Goal: Task Accomplishment & Management: Manage account settings

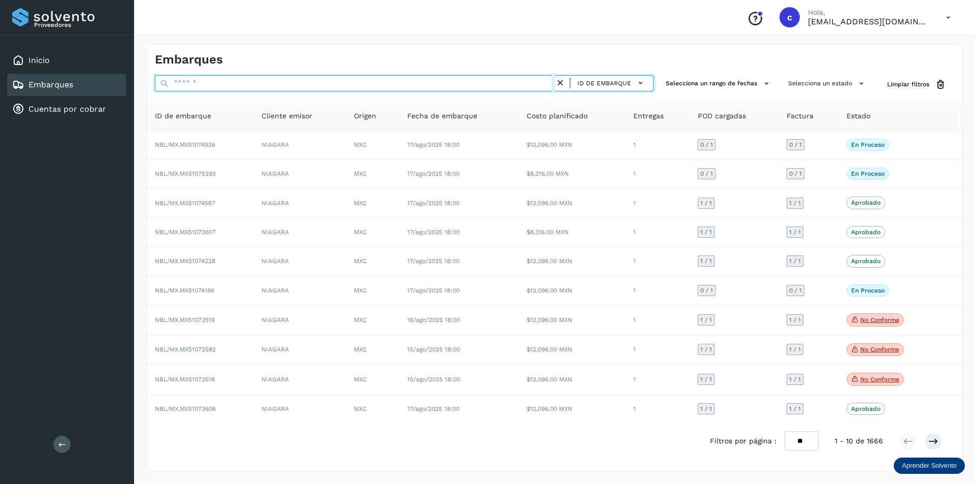
click at [286, 87] on input "text" at bounding box center [355, 83] width 400 height 16
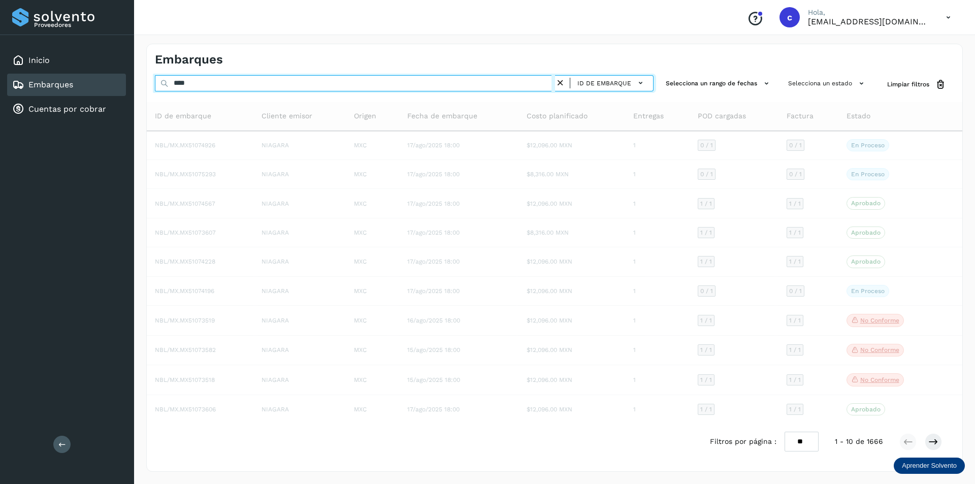
type input "*****"
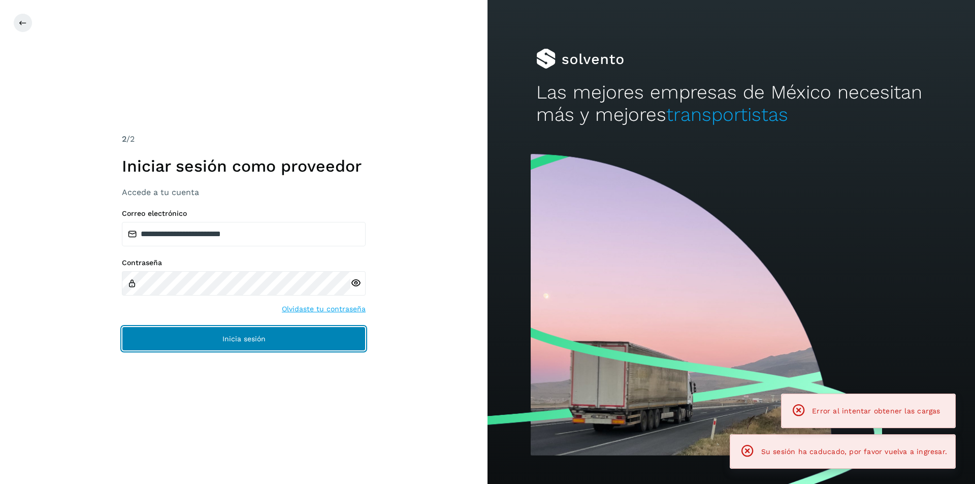
click at [241, 338] on span "Inicia sesión" at bounding box center [243, 338] width 43 height 7
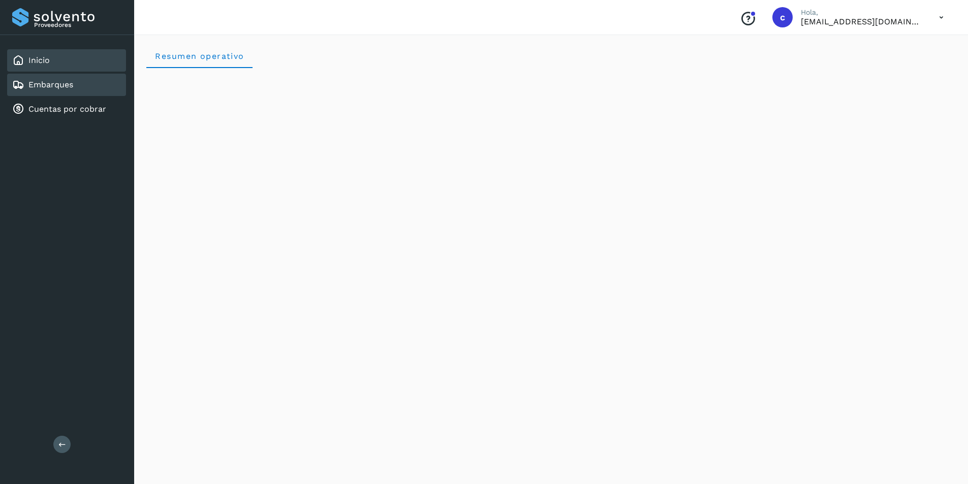
click at [76, 91] on div "Embarques" at bounding box center [66, 85] width 119 height 22
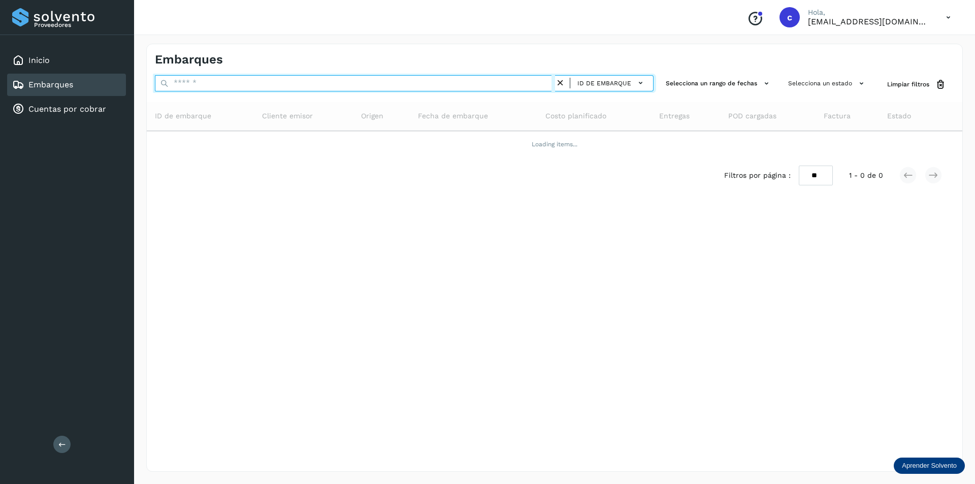
click at [273, 86] on input "text" at bounding box center [355, 83] width 400 height 16
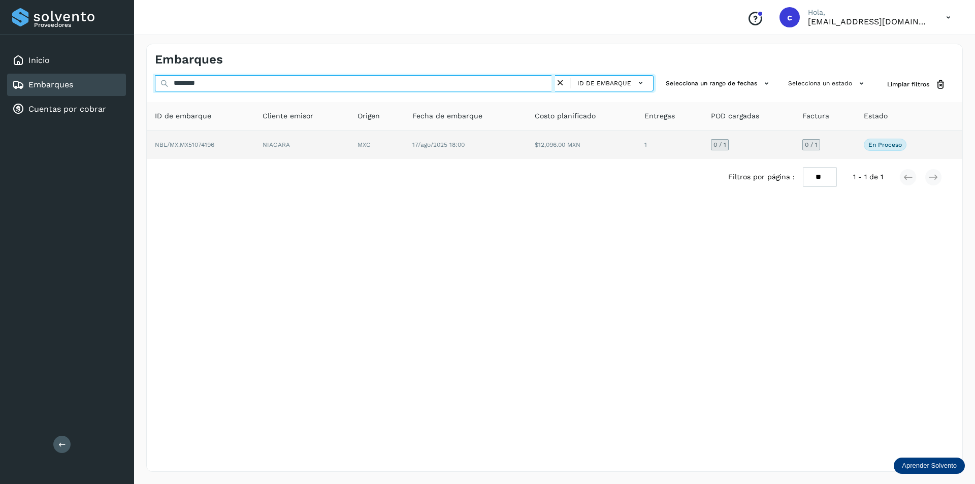
type input "********"
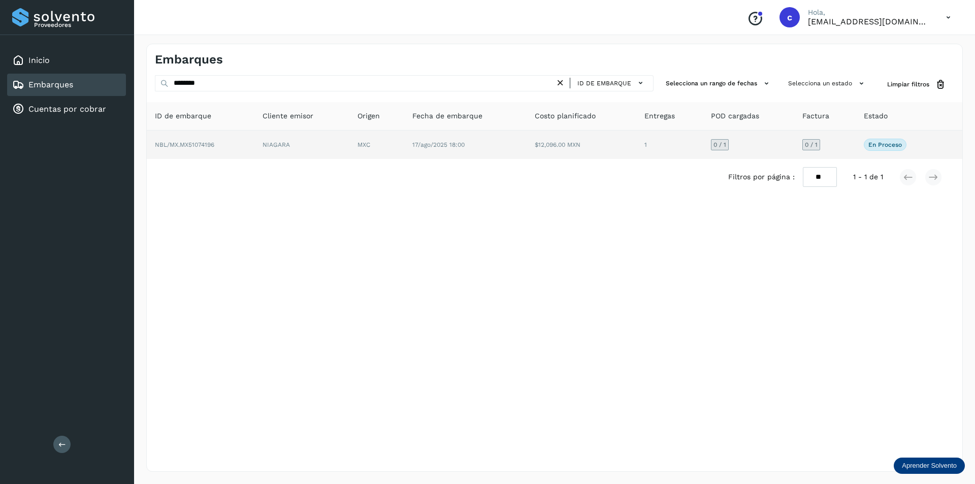
click at [254, 137] on td "NBL/MX.MX51074196" at bounding box center [301, 145] width 95 height 28
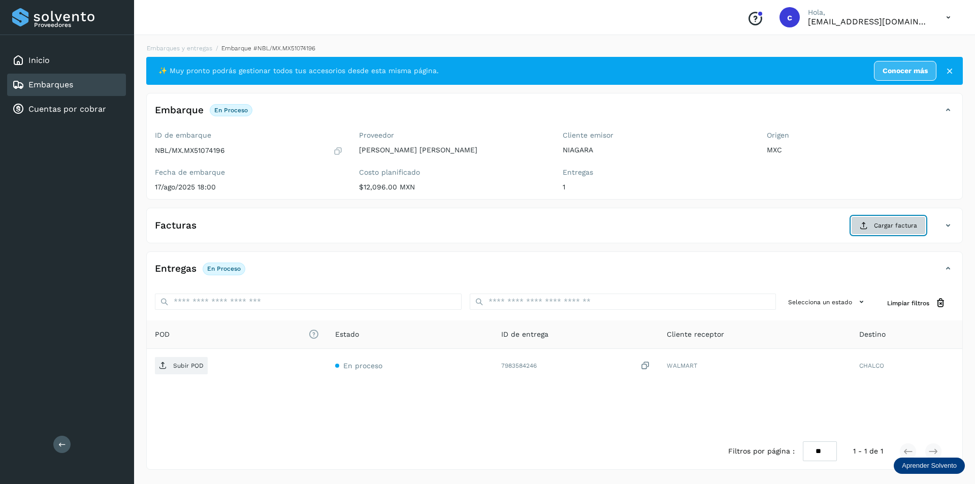
click at [911, 225] on span "Cargar factura" at bounding box center [895, 225] width 43 height 9
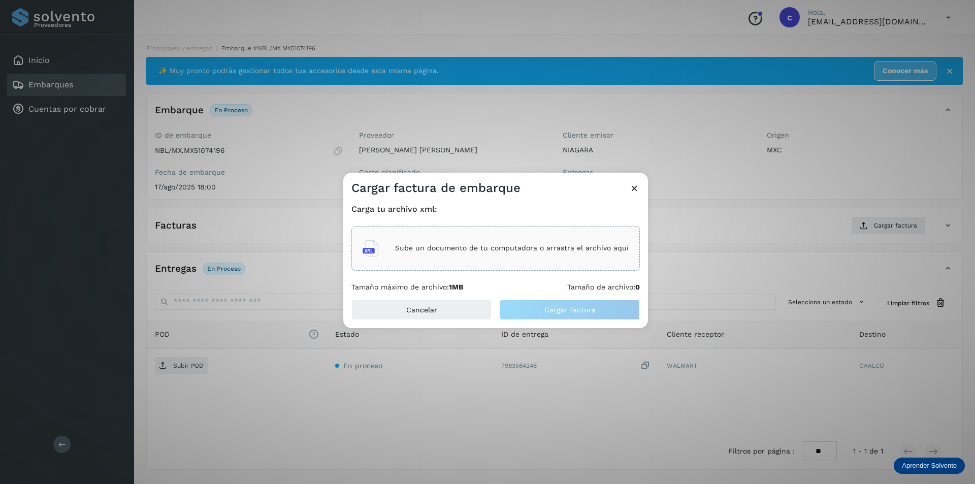
click at [549, 268] on div "Sube un documento de tu computadora o arrastra el archivo aquí" at bounding box center [495, 248] width 289 height 45
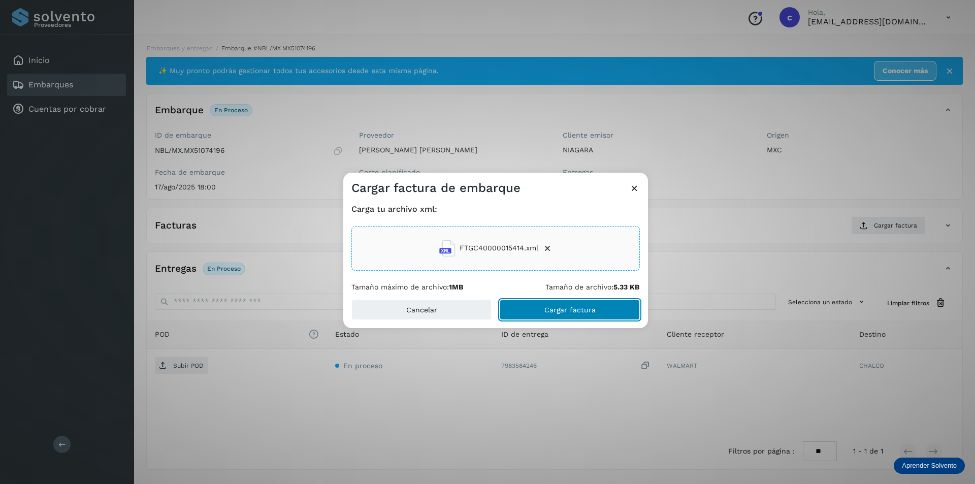
click at [552, 310] on span "Cargar factura" at bounding box center [570, 309] width 51 height 7
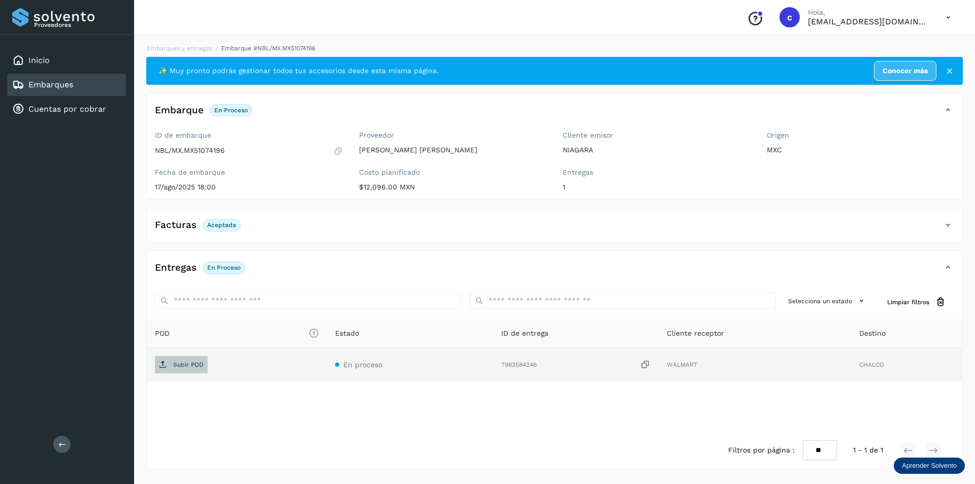
click at [185, 366] on p "Subir POD" at bounding box center [188, 364] width 30 height 7
click at [357, 374] on td "PDF" at bounding box center [436, 365] width 158 height 34
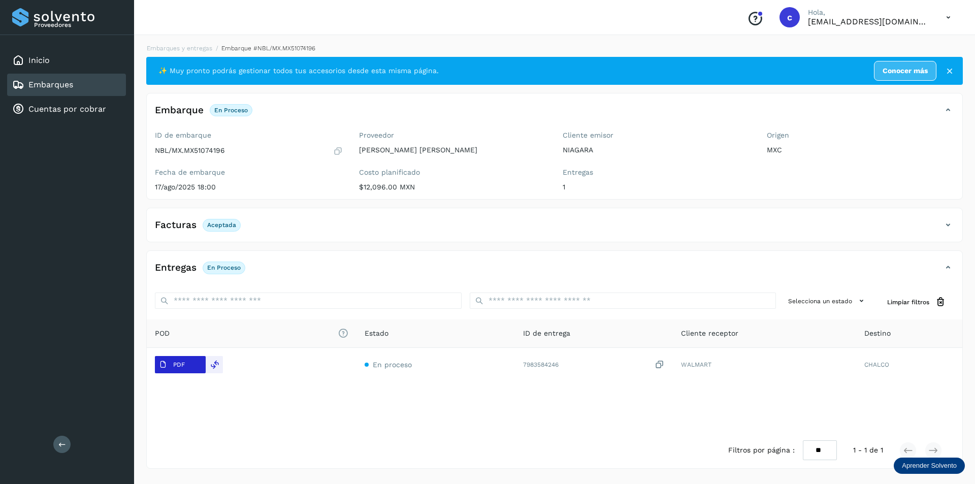
click at [196, 363] on button "PDF" at bounding box center [180, 364] width 51 height 17
click at [62, 85] on link "Embarques" at bounding box center [50, 85] width 45 height 10
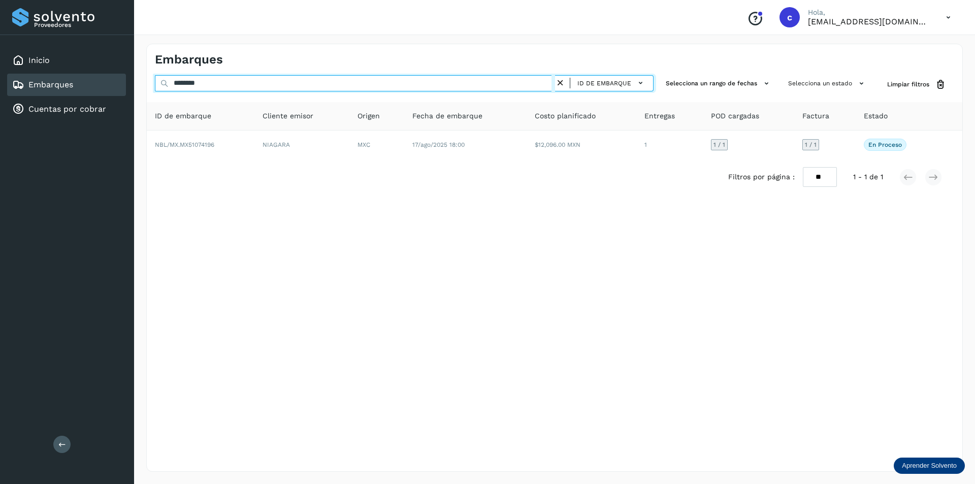
click at [263, 79] on input "********" at bounding box center [355, 83] width 400 height 16
type input "*"
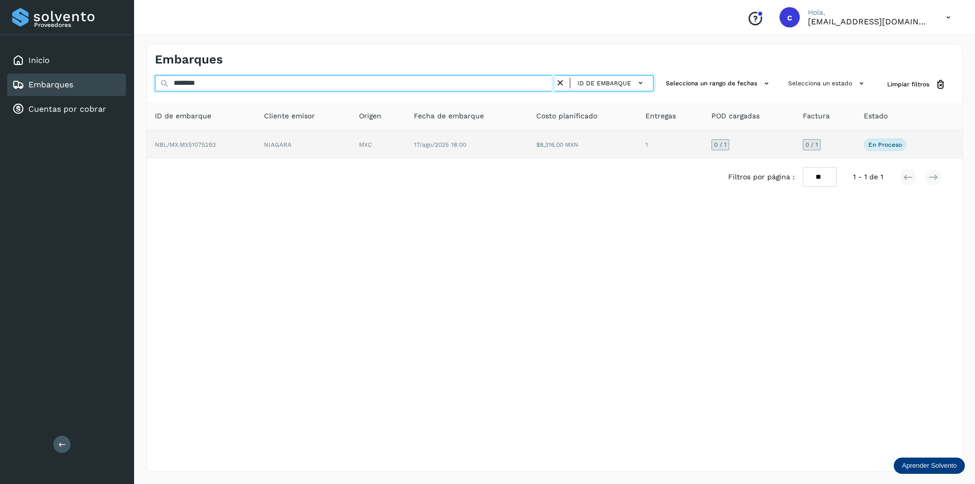
type input "********"
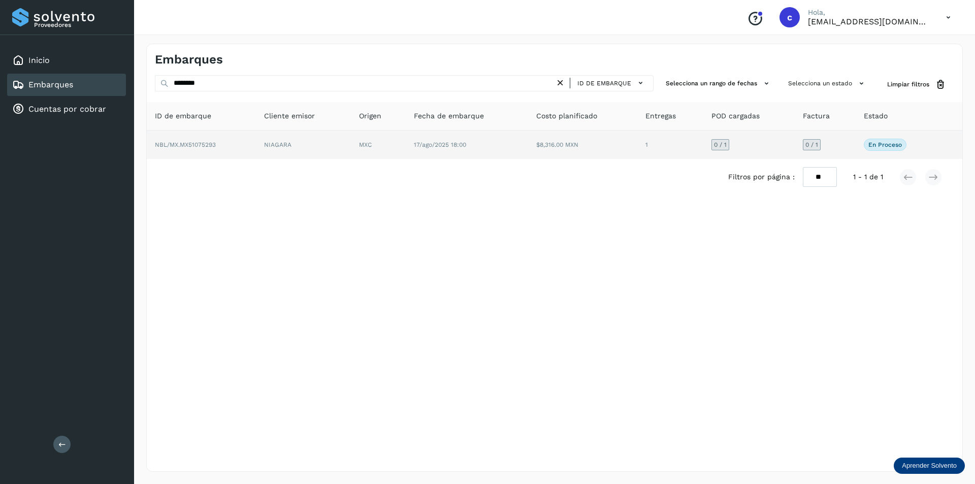
click at [351, 143] on td "NIAGARA" at bounding box center [378, 145] width 55 height 28
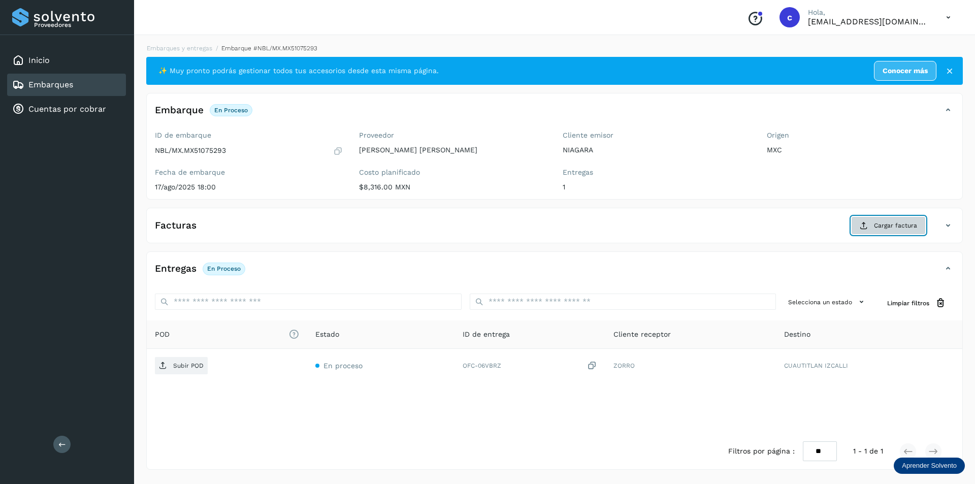
click at [876, 225] on span "Cargar factura" at bounding box center [895, 225] width 43 height 9
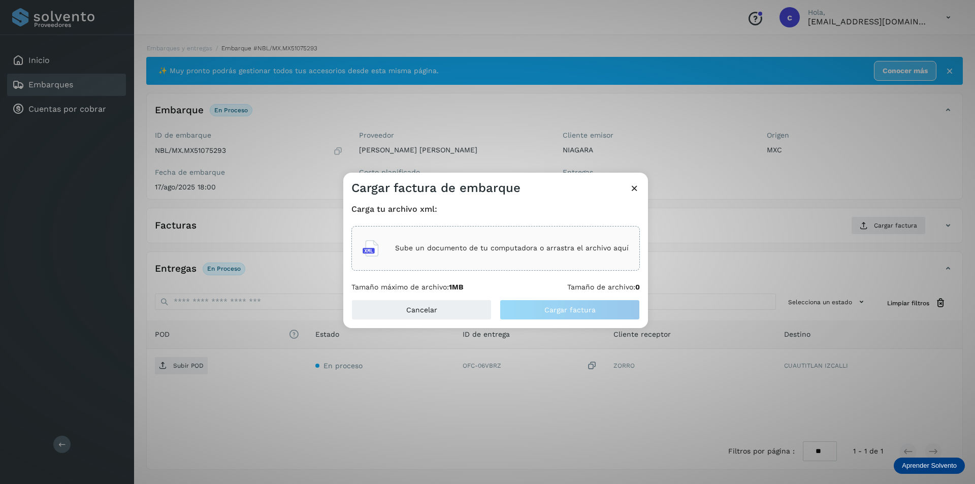
click at [531, 247] on p "Sube un documento de tu computadora o arrastra el archivo aquí" at bounding box center [512, 248] width 234 height 9
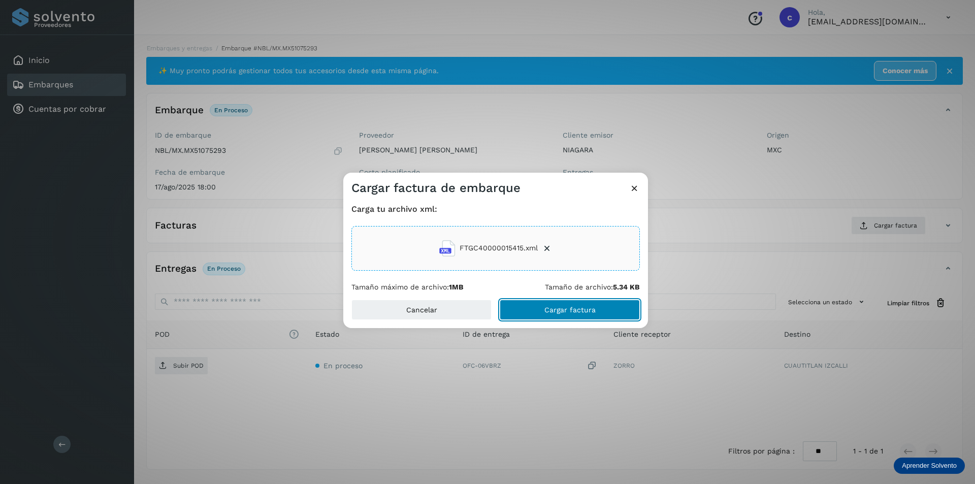
click at [584, 310] on span "Cargar factura" at bounding box center [570, 309] width 51 height 7
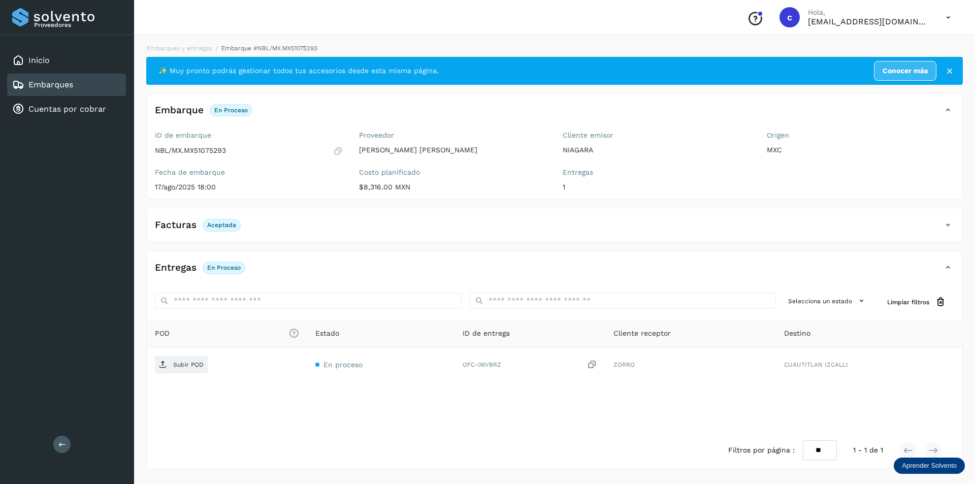
click at [22, 83] on icon at bounding box center [18, 85] width 12 height 12
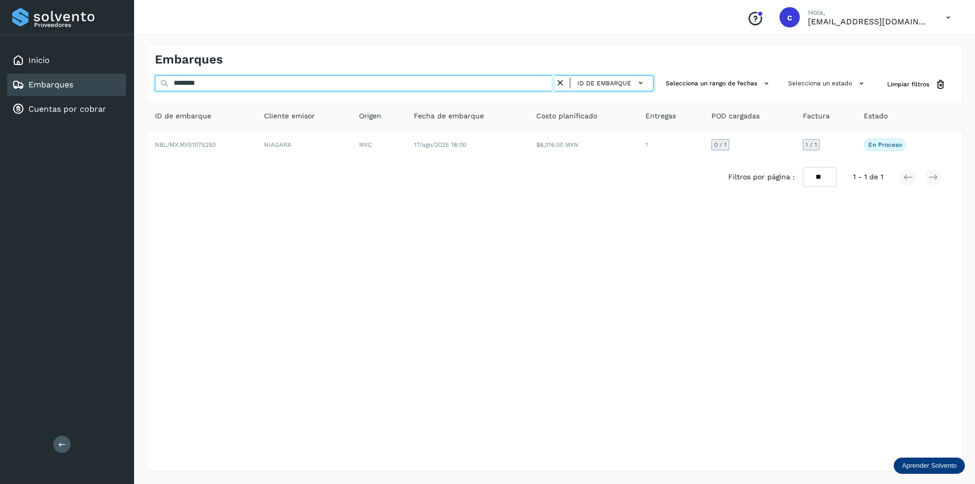
click at [293, 83] on input "********" at bounding box center [355, 83] width 400 height 16
type input "*"
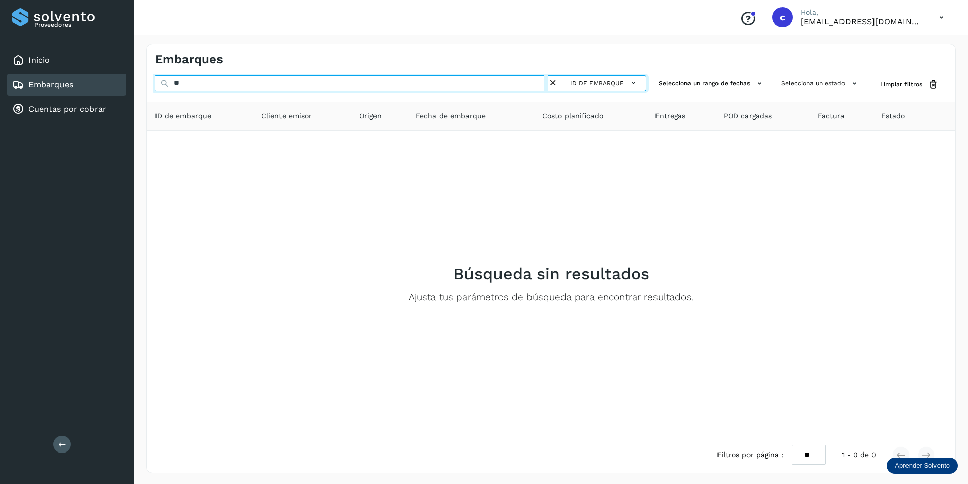
type input "*"
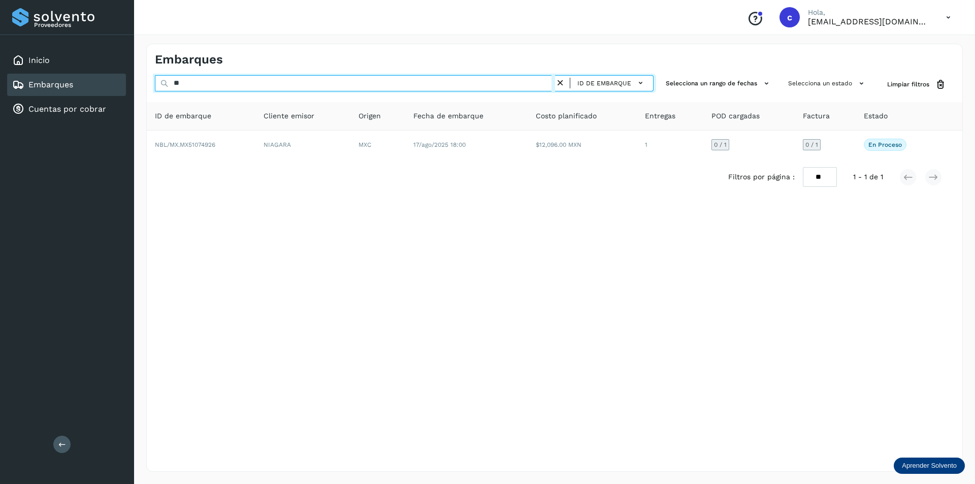
type input "*"
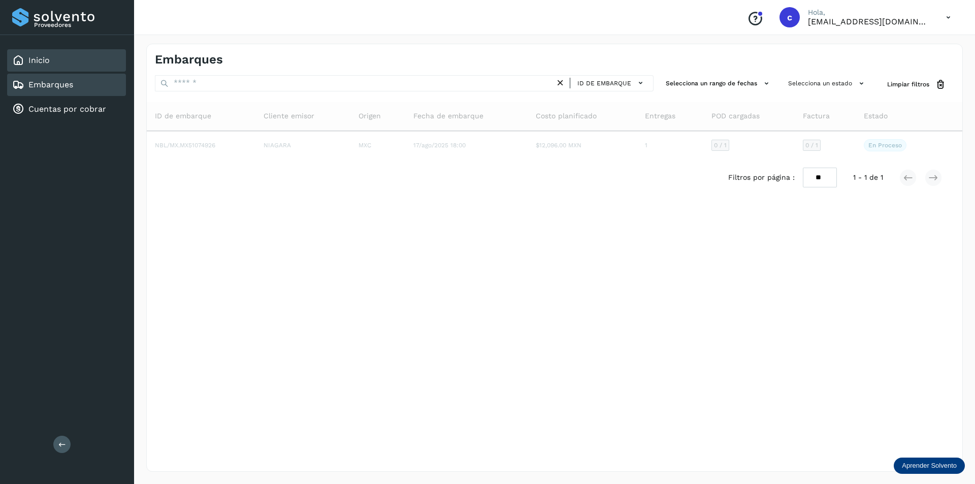
click at [54, 64] on div "Inicio" at bounding box center [66, 60] width 119 height 22
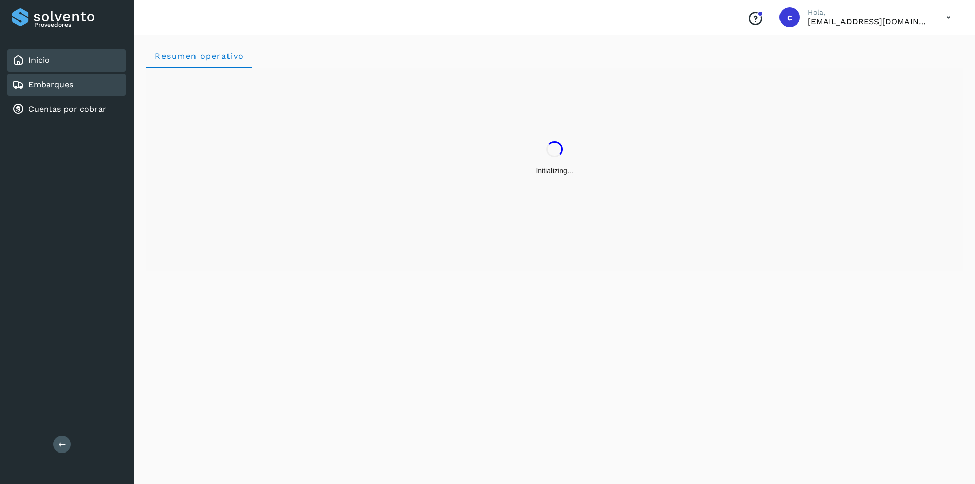
click at [62, 82] on link "Embarques" at bounding box center [50, 85] width 45 height 10
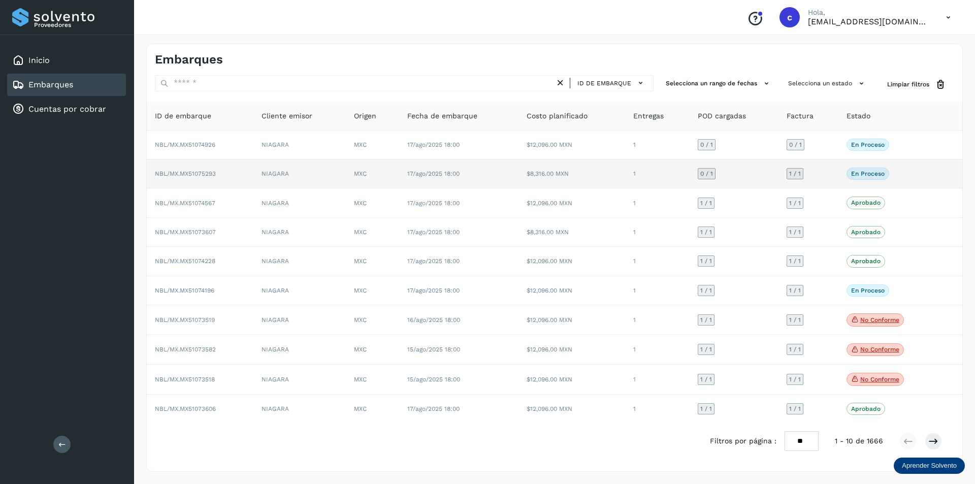
click at [738, 174] on td "0 / 1" at bounding box center [734, 173] width 89 height 29
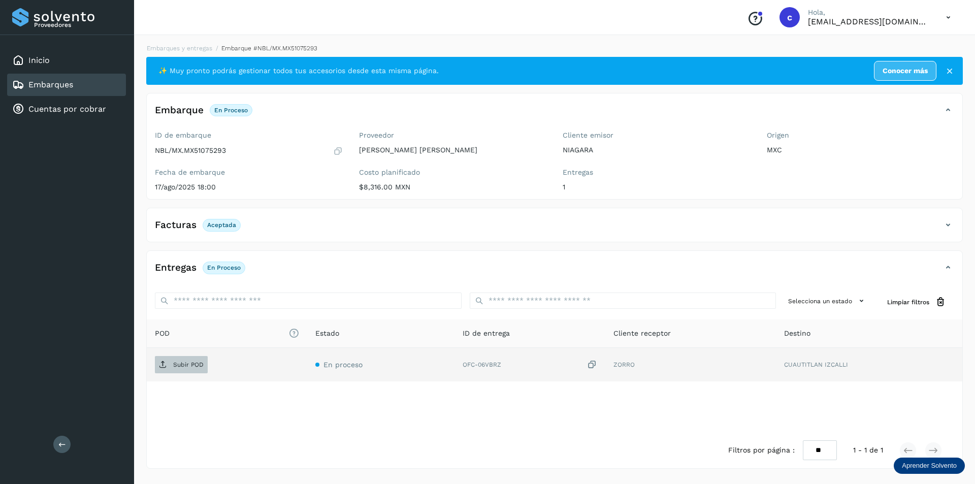
click at [172, 360] on span "Subir POD" at bounding box center [181, 365] width 53 height 16
click at [190, 366] on button "PDF" at bounding box center [180, 364] width 51 height 17
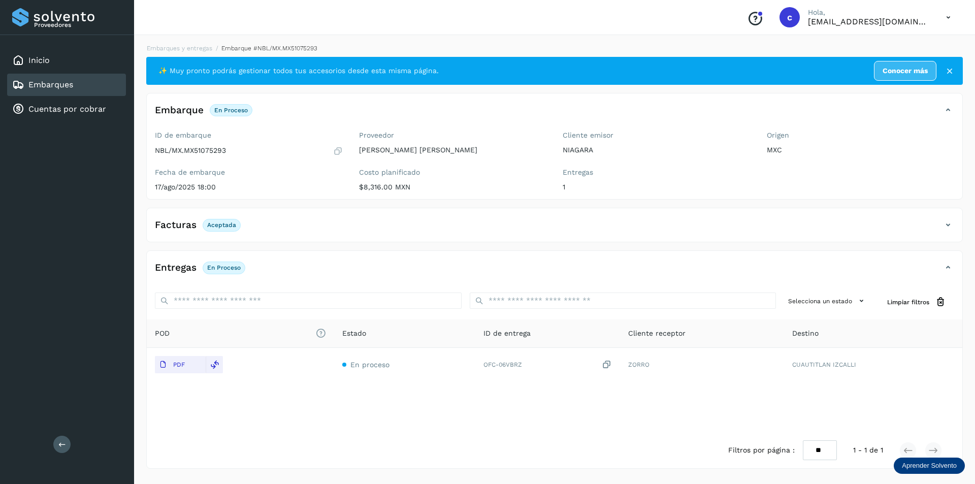
click at [50, 81] on link "Embarques" at bounding box center [50, 85] width 45 height 10
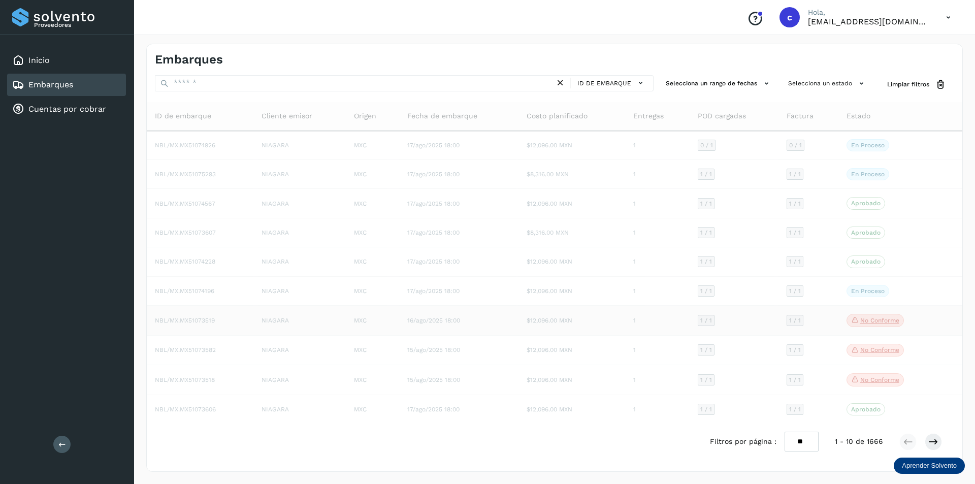
click at [865, 321] on p "No conforme" at bounding box center [879, 320] width 39 height 7
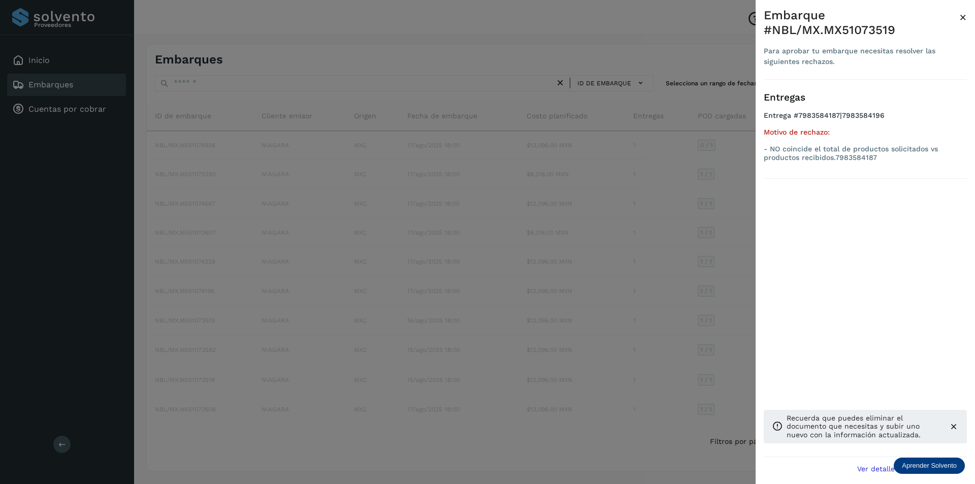
click at [735, 222] on div at bounding box center [487, 242] width 975 height 484
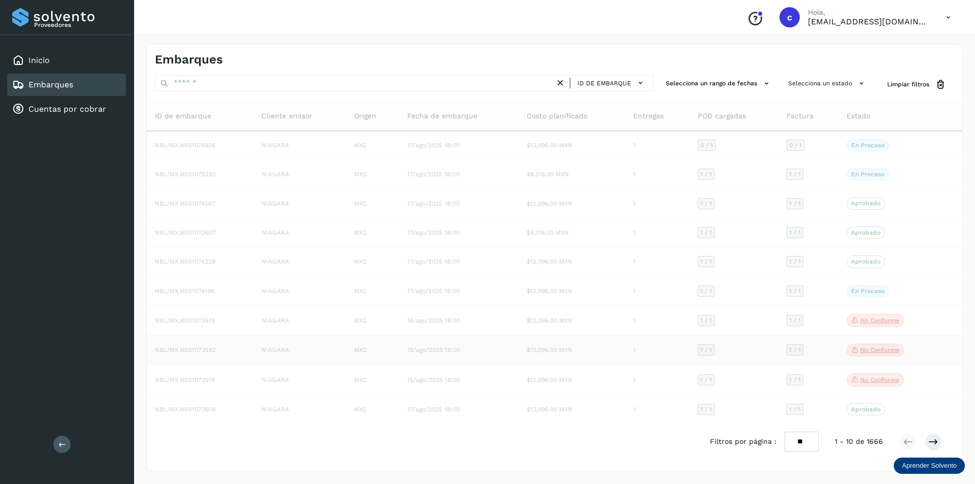
click at [874, 352] on p "No conforme" at bounding box center [879, 349] width 39 height 7
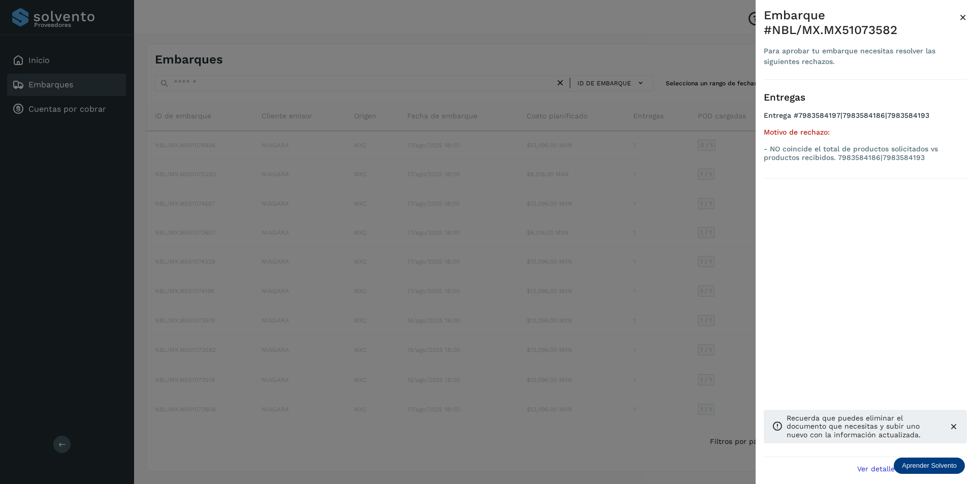
click at [675, 341] on div at bounding box center [487, 242] width 975 height 484
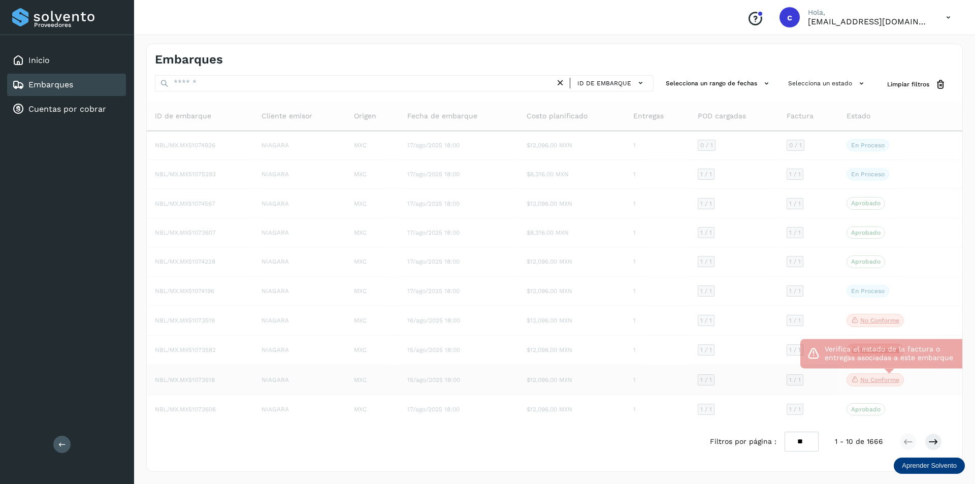
click at [866, 380] on p "No conforme" at bounding box center [879, 379] width 39 height 7
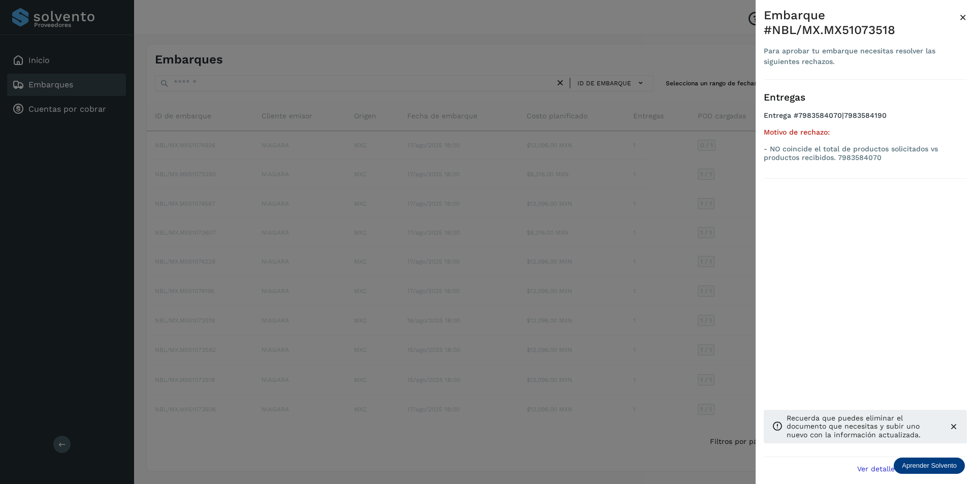
click at [649, 332] on div at bounding box center [487, 242] width 975 height 484
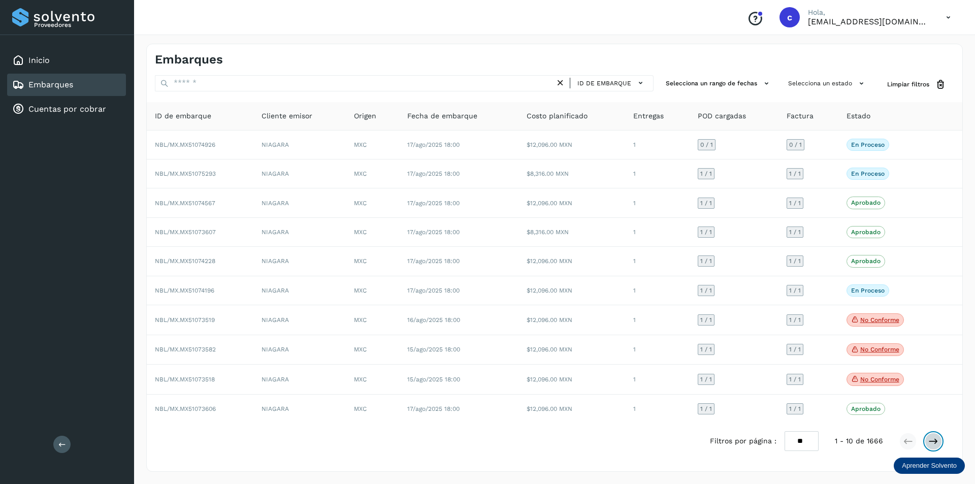
click at [931, 439] on icon at bounding box center [933, 441] width 10 height 10
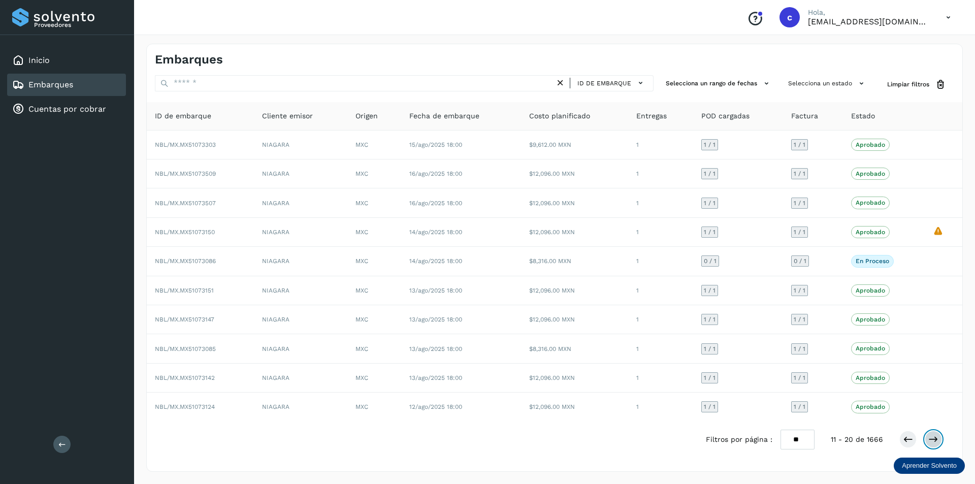
click at [935, 435] on icon at bounding box center [933, 439] width 10 height 10
click at [933, 440] on icon at bounding box center [933, 439] width 10 height 10
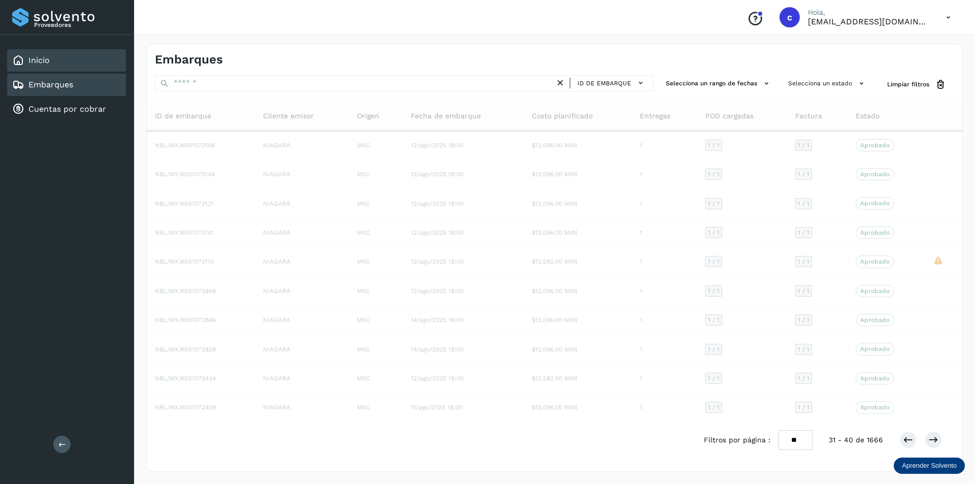
click at [102, 71] on div "Inicio" at bounding box center [66, 60] width 119 height 22
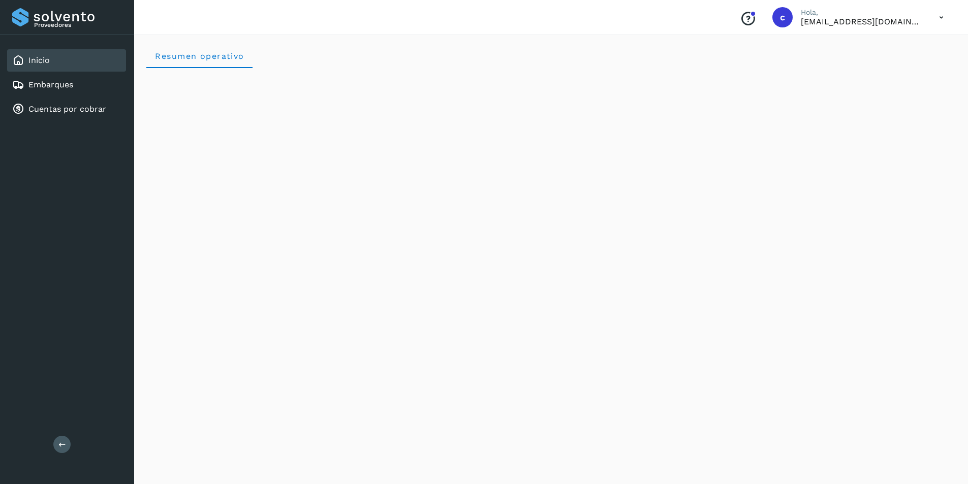
click at [936, 9] on icon at bounding box center [941, 17] width 21 height 21
click at [905, 50] on div "Cerrar sesión" at bounding box center [890, 45] width 121 height 19
